Goal: Navigation & Orientation: Find specific page/section

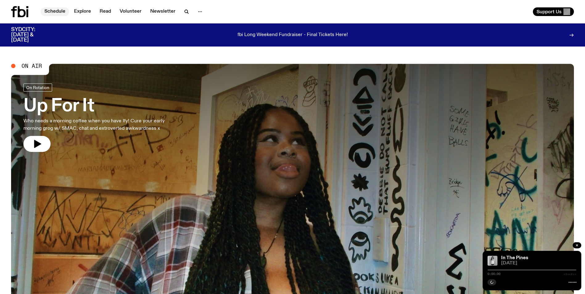
click at [55, 13] on link "Schedule" at bounding box center [55, 11] width 28 height 9
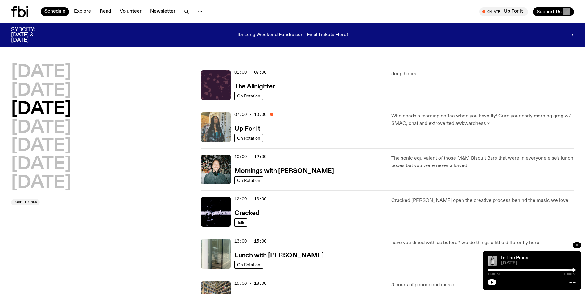
click at [225, 117] on img at bounding box center [216, 128] width 30 height 30
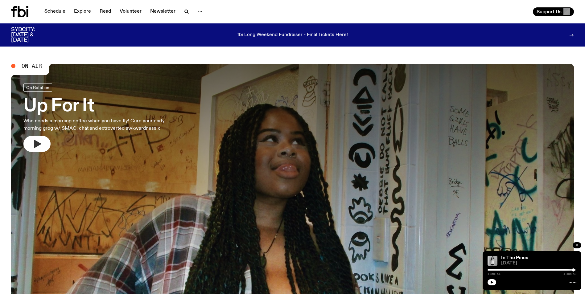
click at [45, 139] on button "button" at bounding box center [36, 144] width 27 height 16
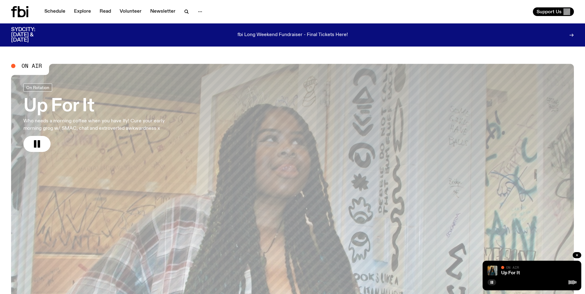
click at [23, 14] on icon at bounding box center [19, 11] width 17 height 11
click at [55, 11] on link "Schedule" at bounding box center [55, 11] width 28 height 9
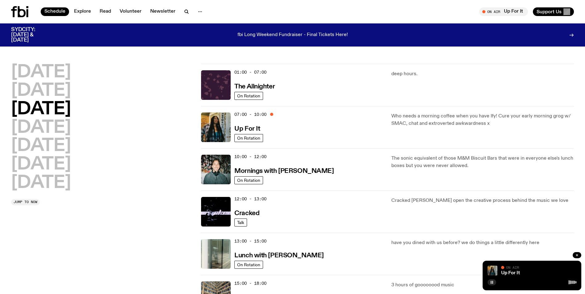
click at [489, 284] on button "button" at bounding box center [492, 283] width 9 height 6
